Goal: Transaction & Acquisition: Purchase product/service

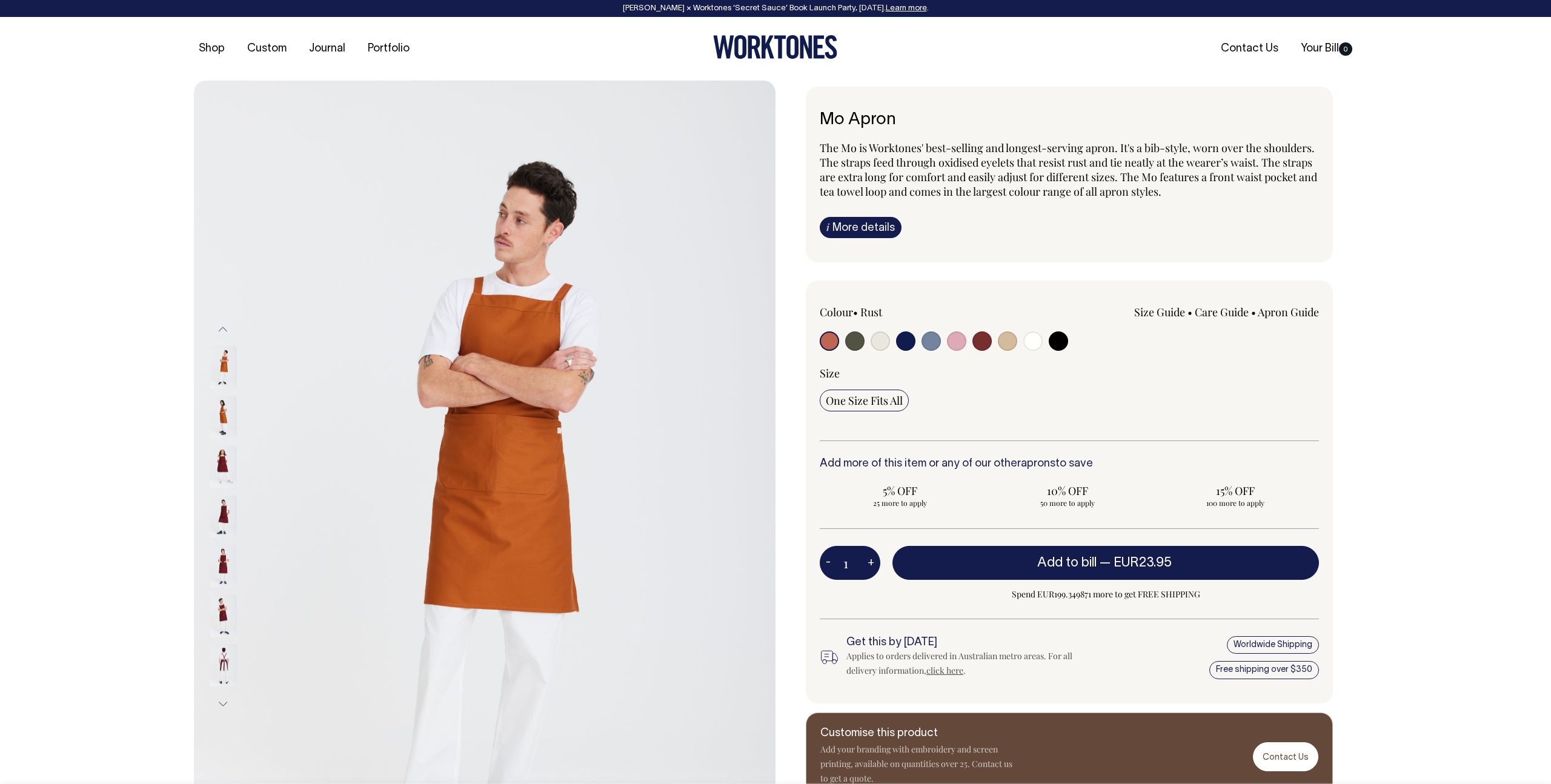
click at [554, 437] on img at bounding box center [484, 516] width 581 height 872
click at [754, 46] on icon at bounding box center [754, 47] width 13 height 23
click at [230, 410] on img at bounding box center [223, 417] width 28 height 42
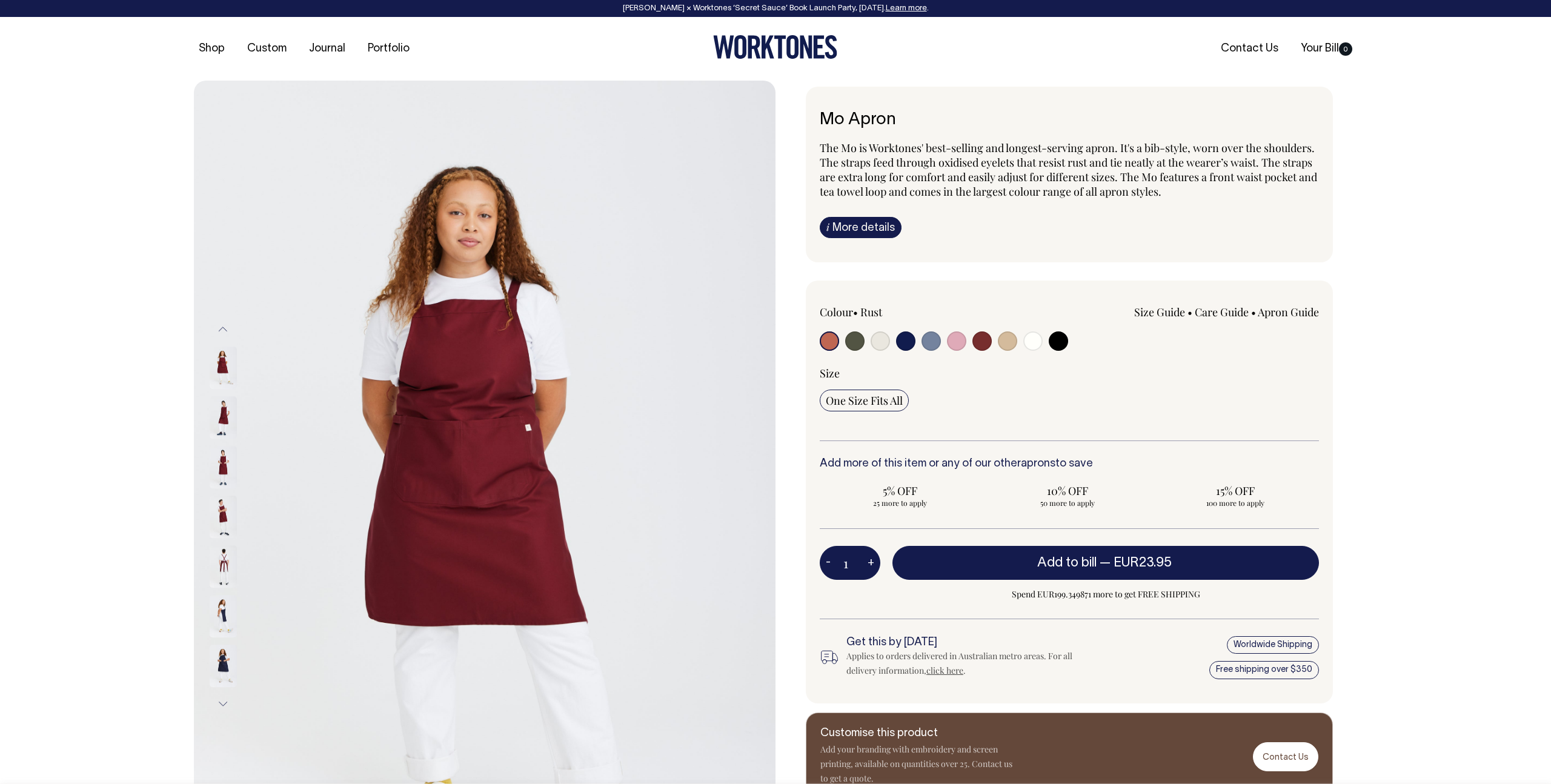
click at [225, 690] on button "Next" at bounding box center [223, 704] width 18 height 28
click at [224, 668] on img at bounding box center [223, 665] width 28 height 42
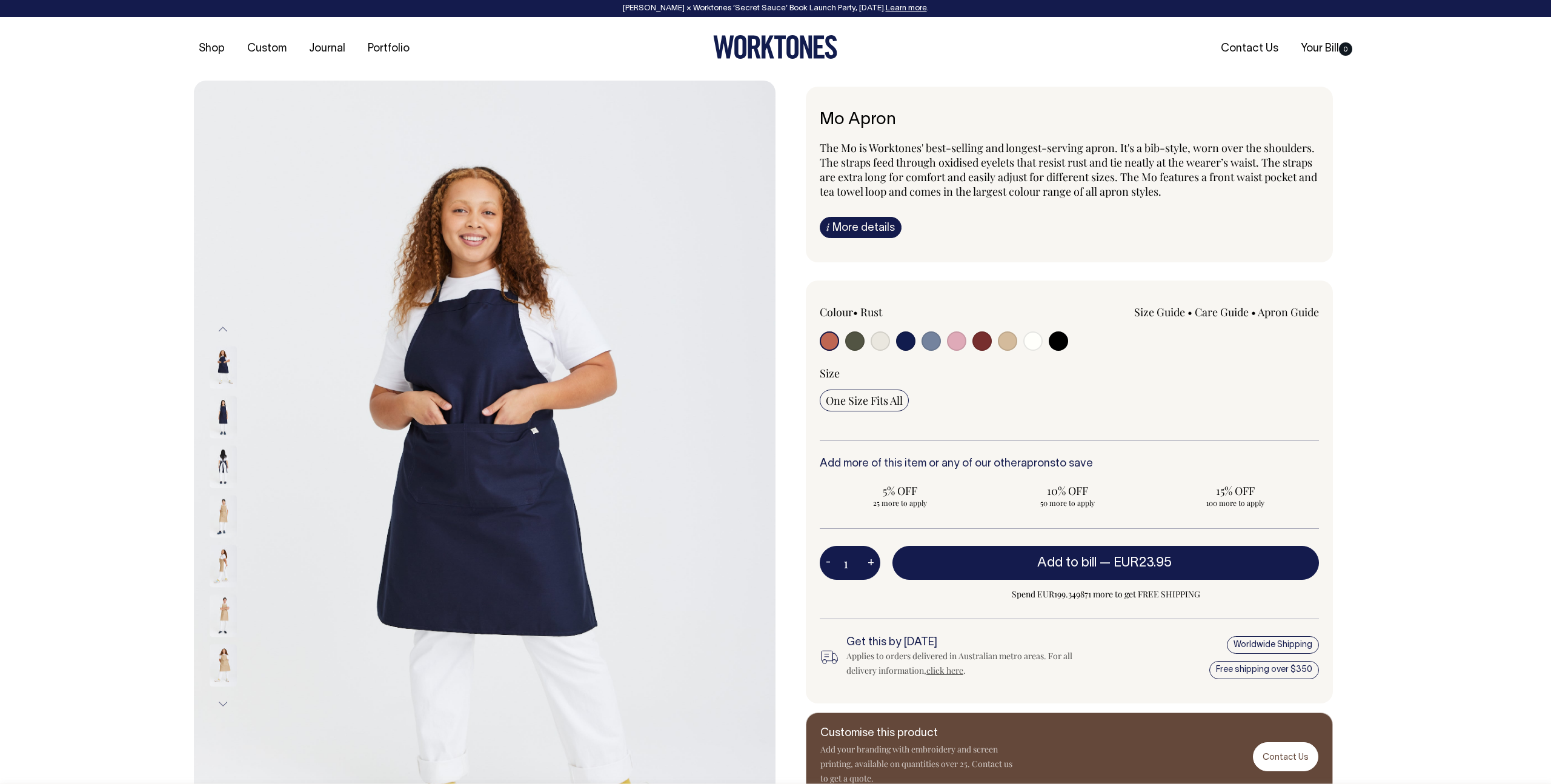
click at [222, 564] on img at bounding box center [223, 566] width 28 height 42
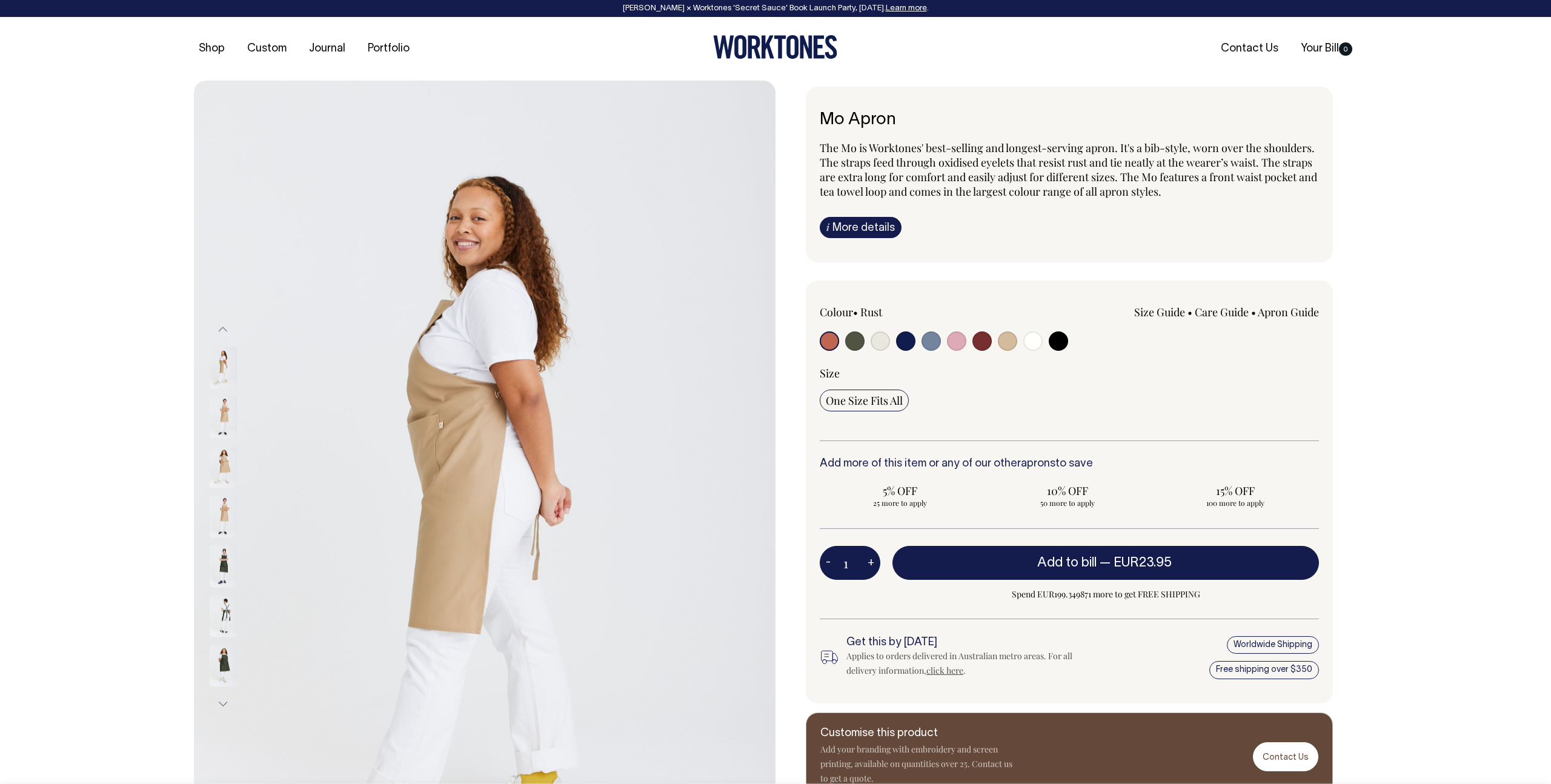
click at [218, 492] on div at bounding box center [239, 467] width 61 height 50
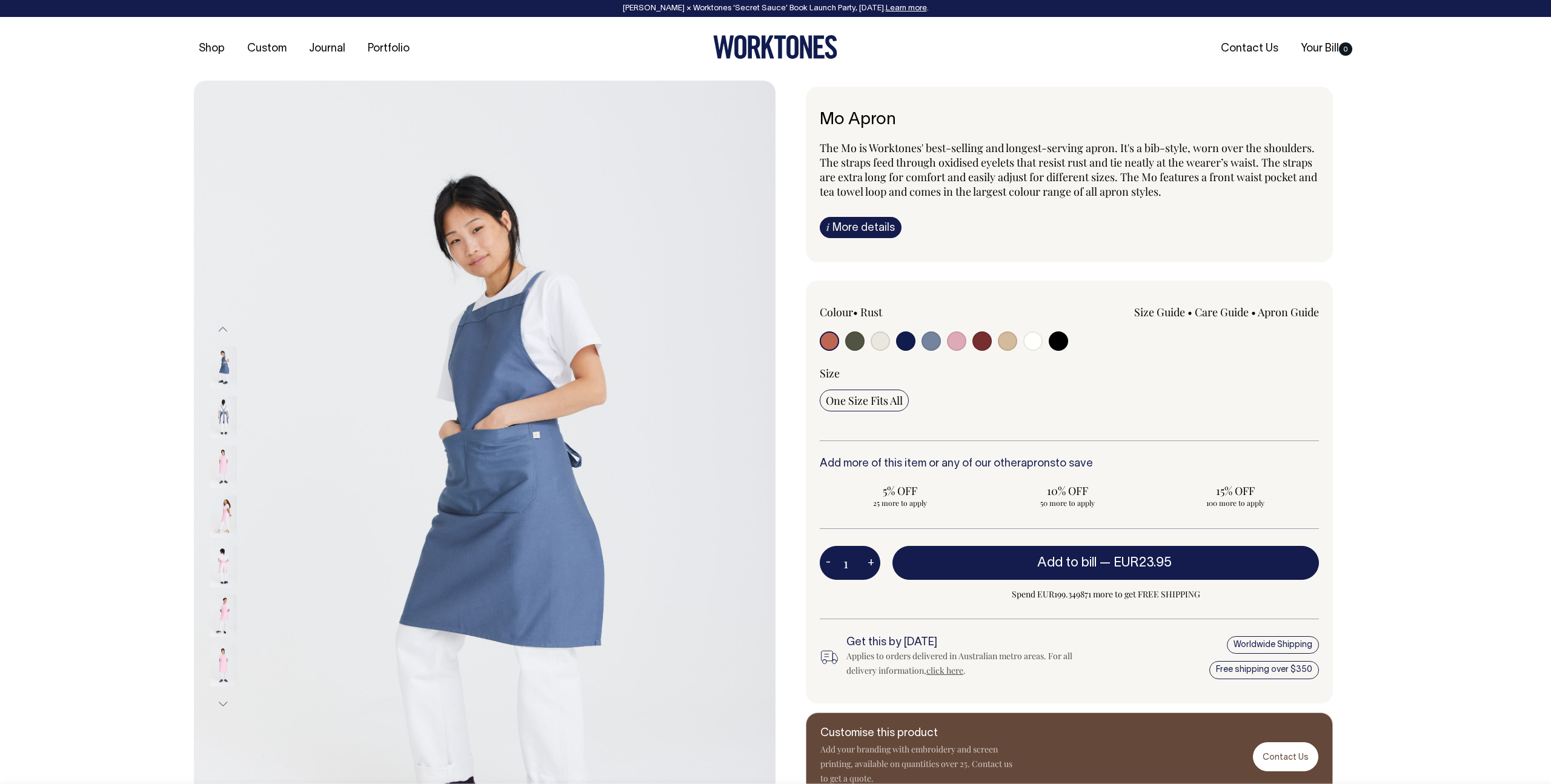
click at [836, 341] on input "radio" at bounding box center [829, 341] width 20 height 20
click at [832, 342] on input "radio" at bounding box center [829, 341] width 20 height 20
click at [829, 342] on input "radio" at bounding box center [829, 341] width 20 height 20
click at [828, 345] on input "radio" at bounding box center [829, 341] width 20 height 20
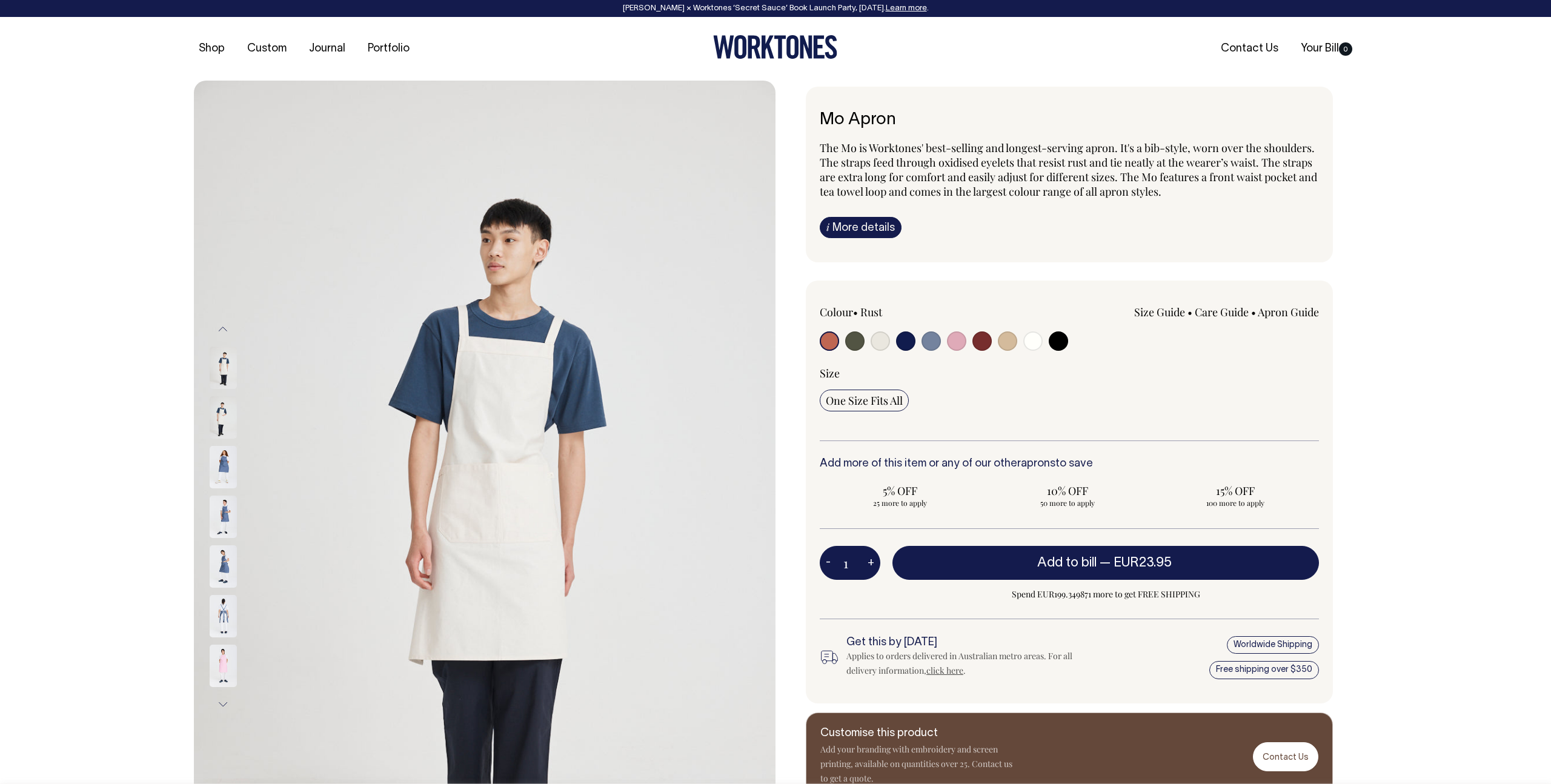
scroll to position [1, 0]
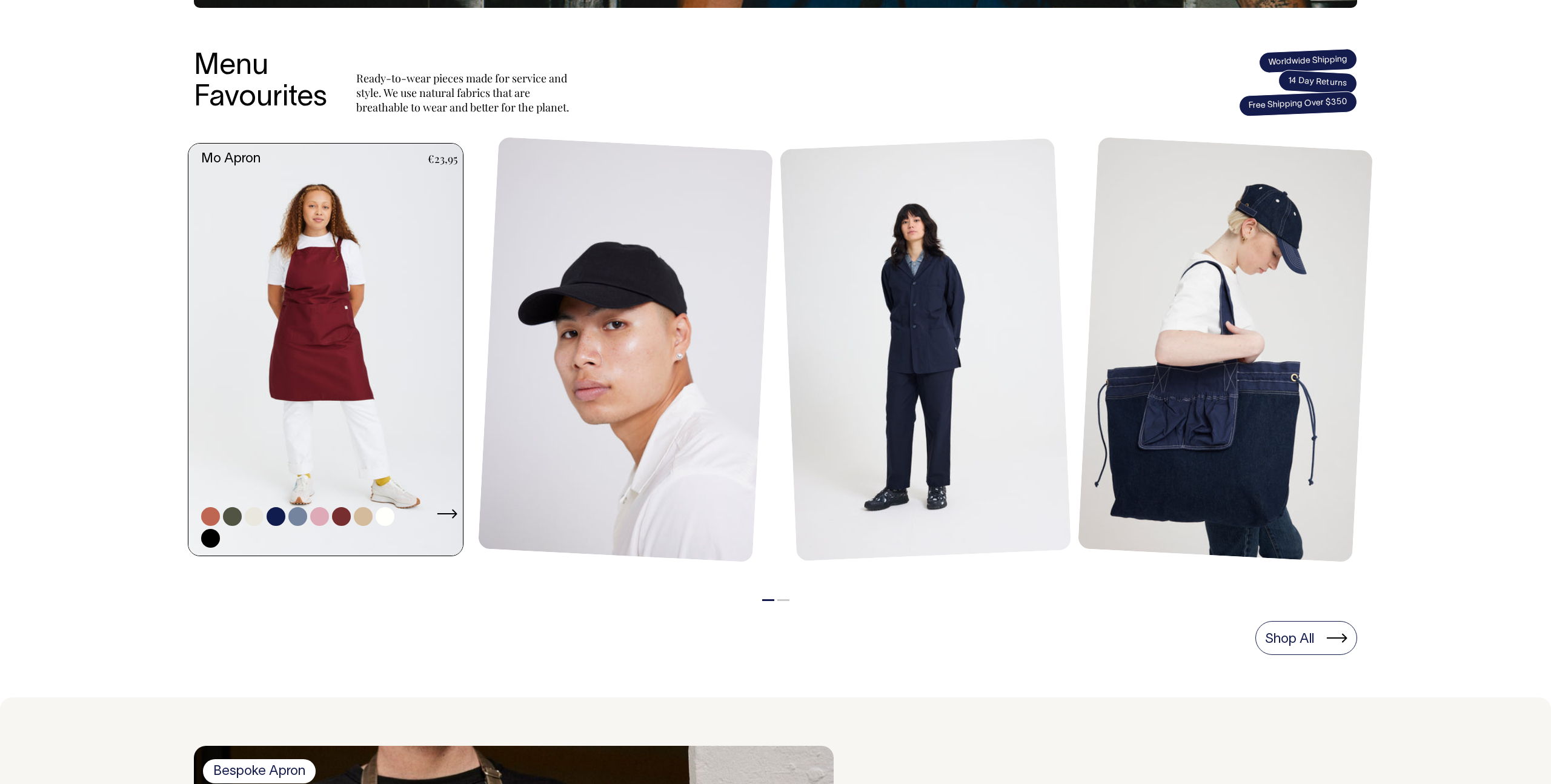
scroll to position [485, 0]
click at [208, 518] on link at bounding box center [210, 517] width 19 height 19
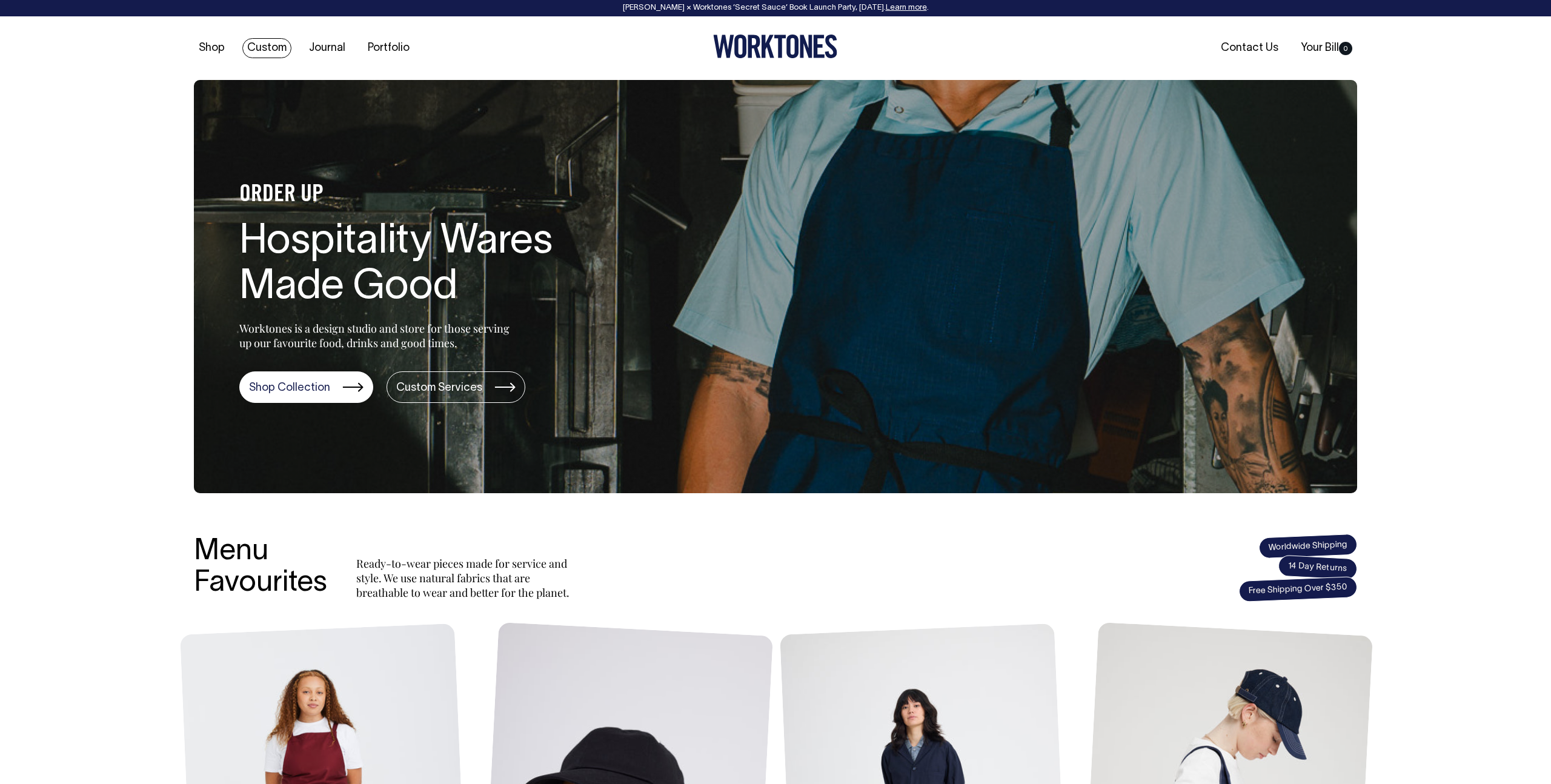
scroll to position [0, 0]
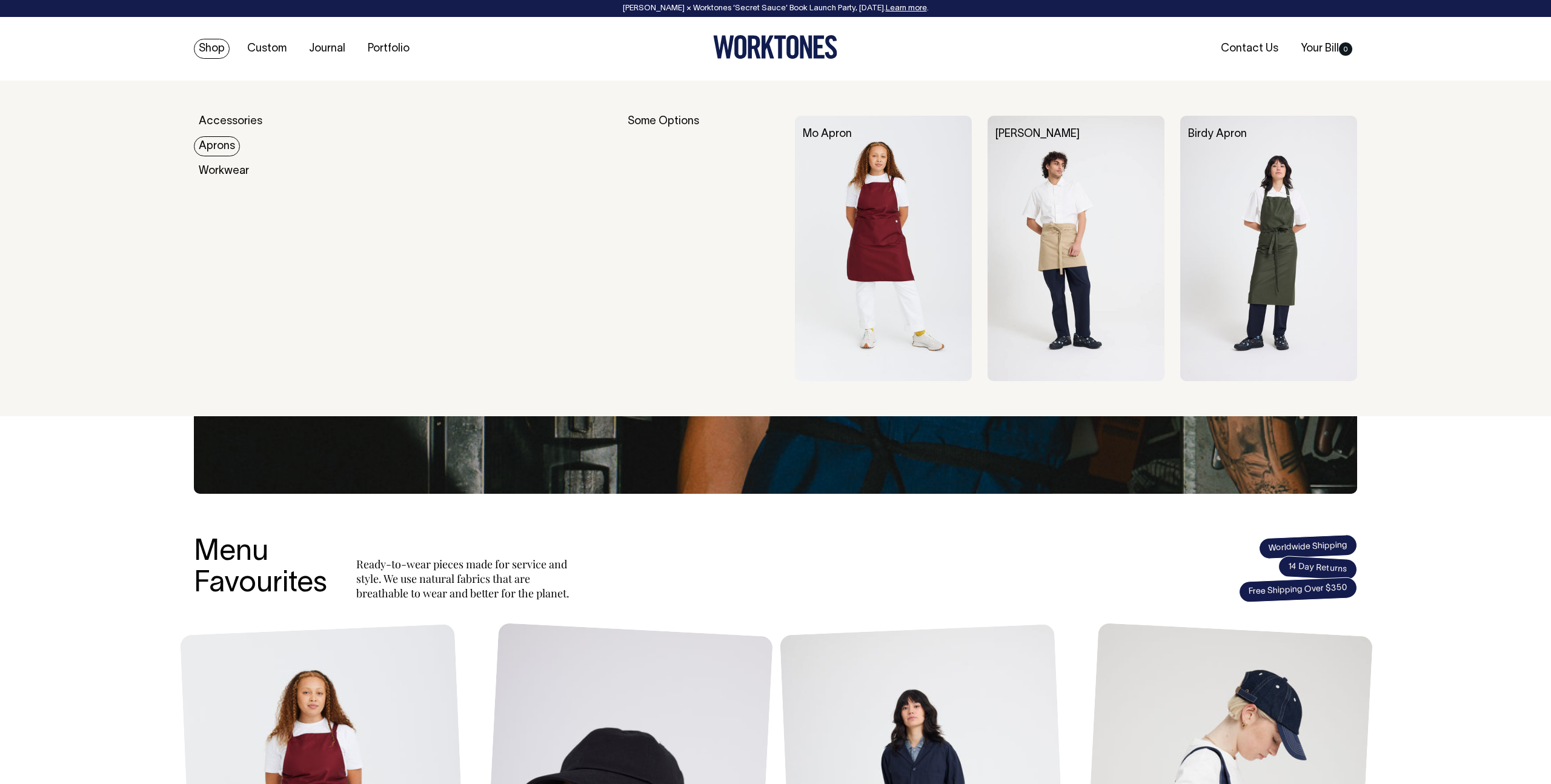
click at [215, 145] on link "Aprons" at bounding box center [216, 146] width 46 height 20
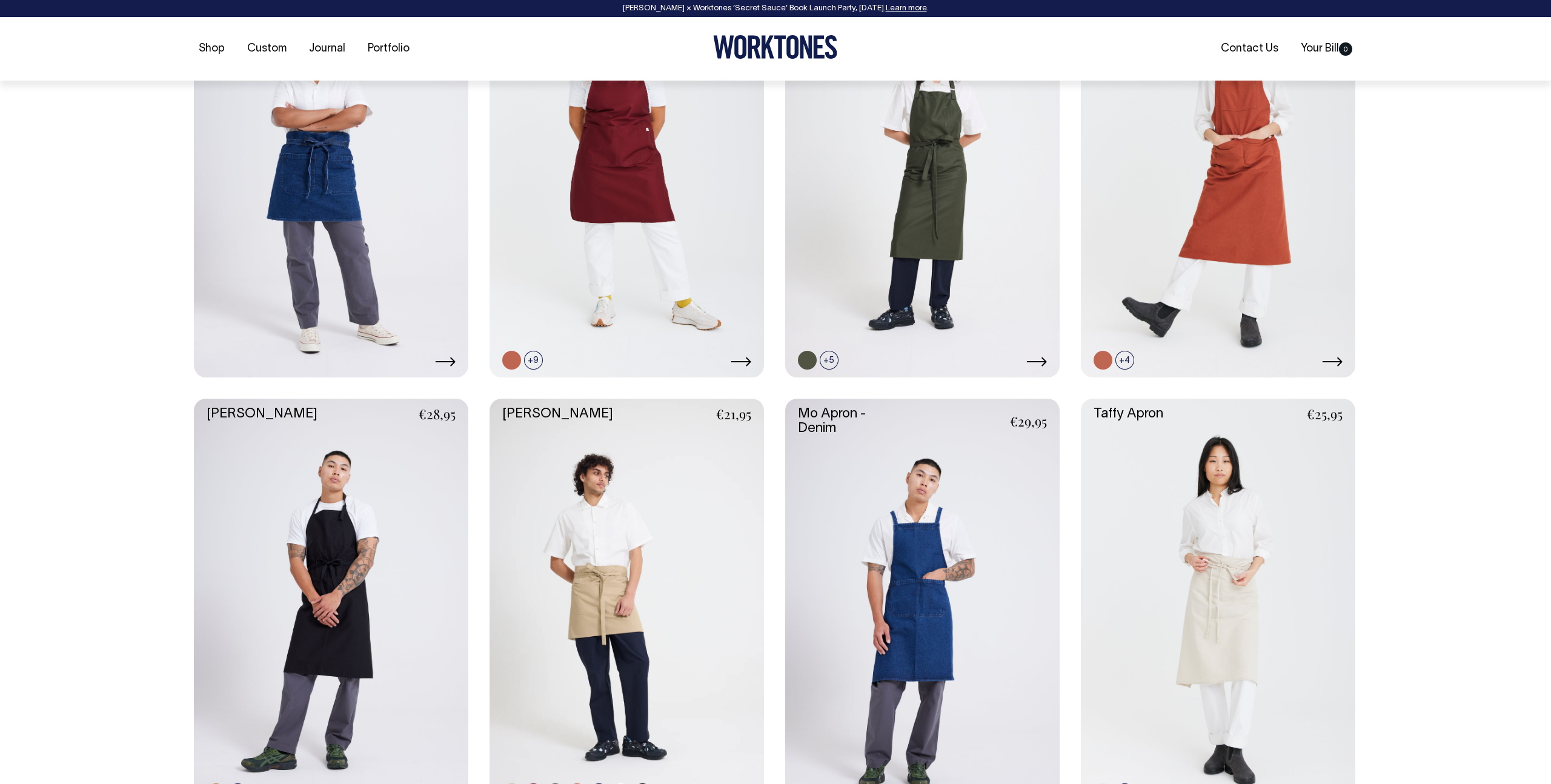
click at [663, 628] on link at bounding box center [627, 605] width 274 height 412
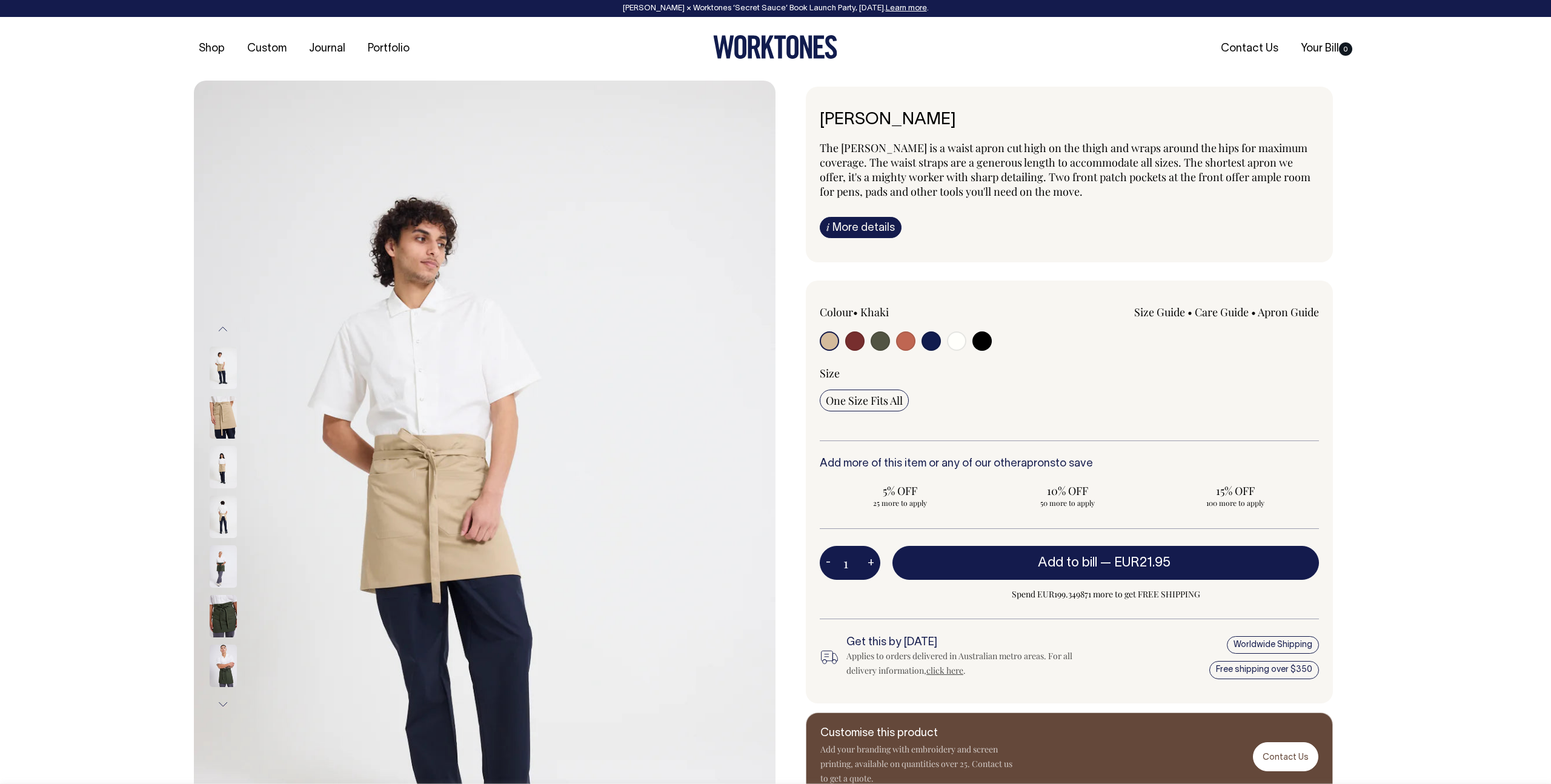
click at [356, 456] on img at bounding box center [484, 517] width 581 height 872
click at [226, 461] on img at bounding box center [223, 467] width 28 height 42
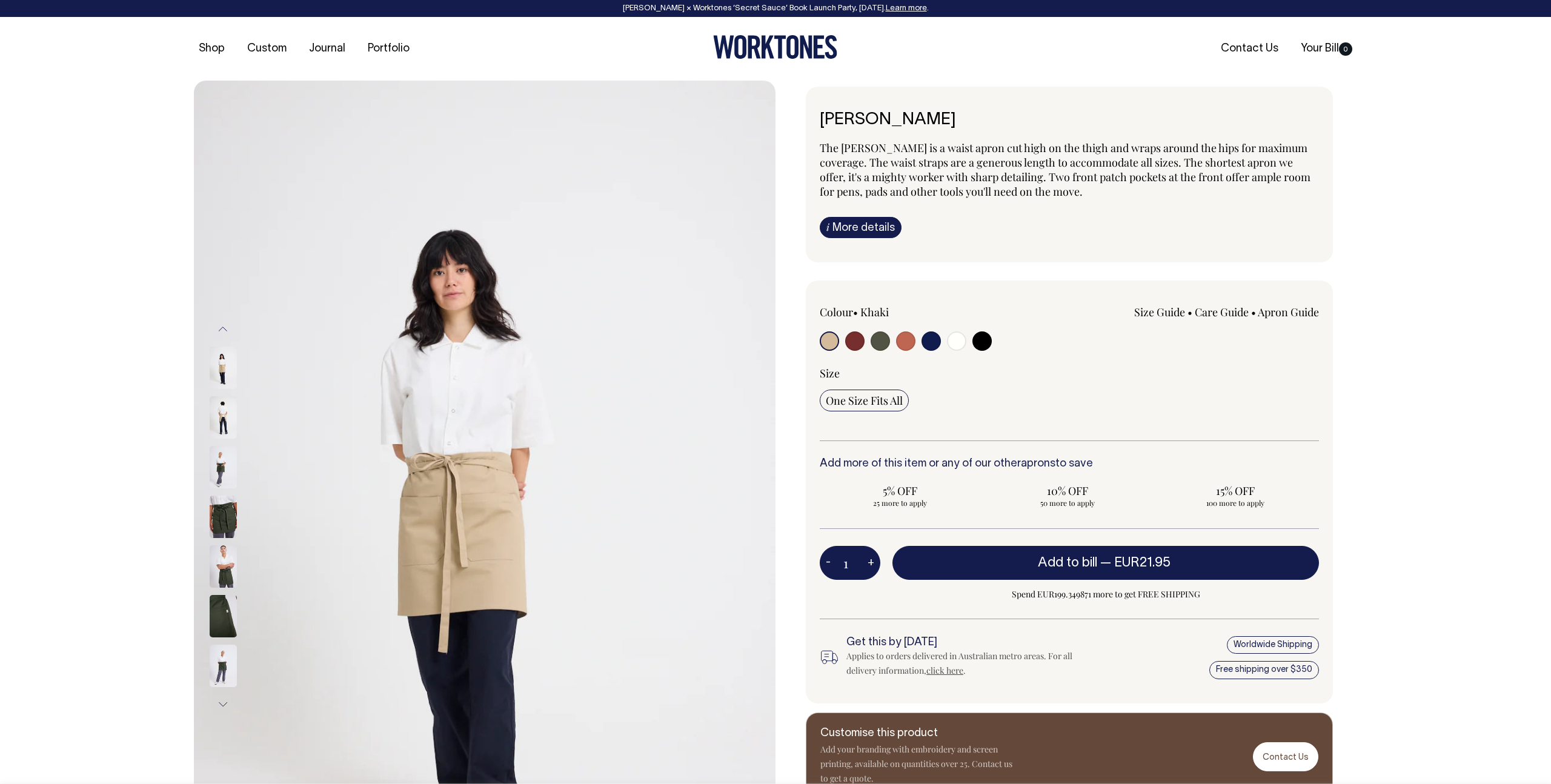
click at [909, 345] on input "radio" at bounding box center [906, 341] width 20 height 20
radio input "true"
select select "Rust"
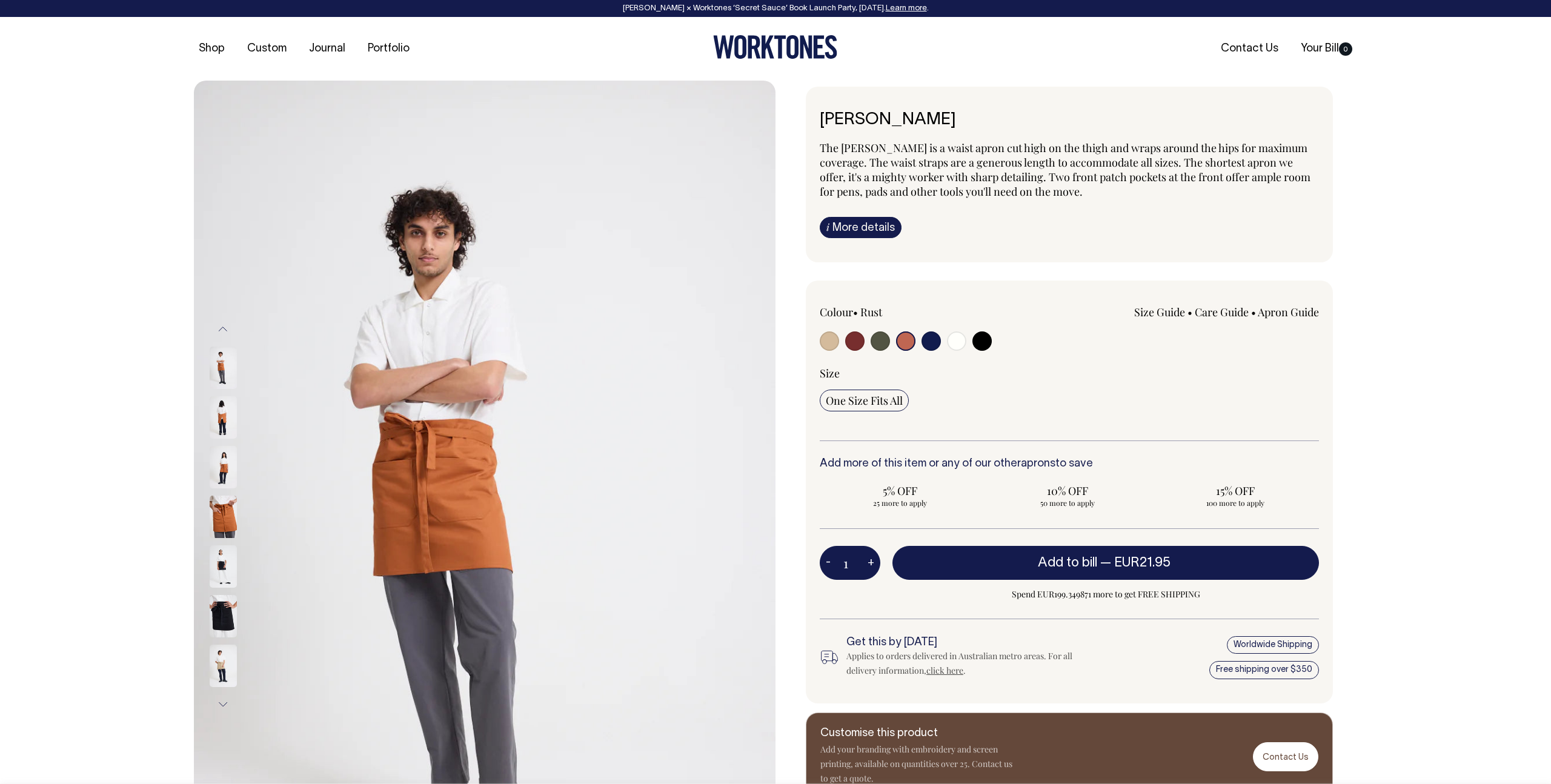
click at [229, 514] on img at bounding box center [223, 516] width 28 height 42
